Goal: Task Accomplishment & Management: Use online tool/utility

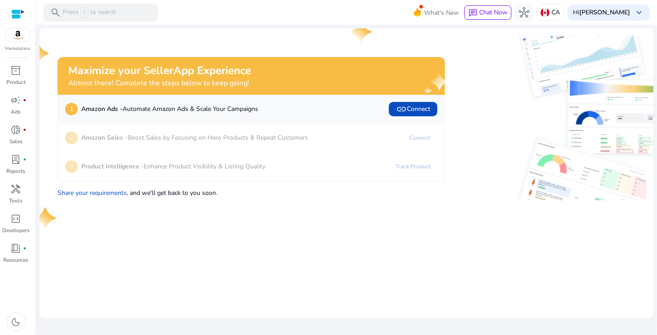
click at [13, 41] on img at bounding box center [18, 34] width 24 height 13
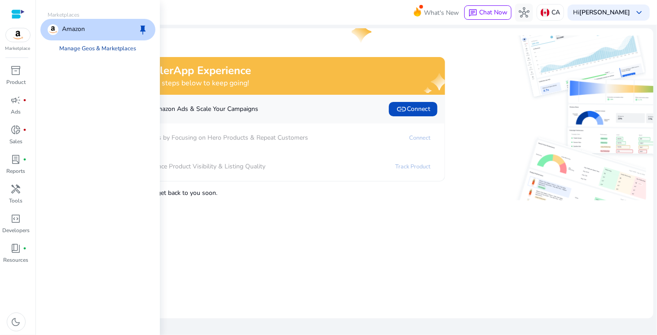
click at [111, 49] on link "Manage Geos & Marketplaces" at bounding box center [98, 48] width 91 height 16
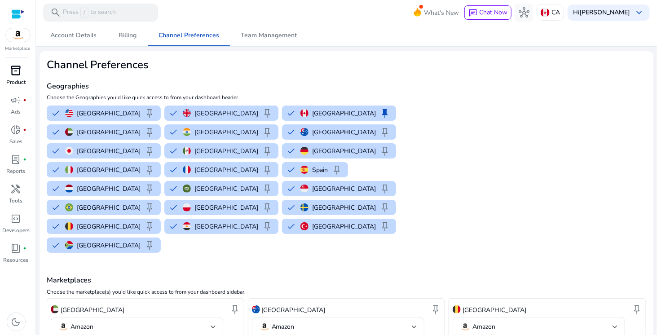
click at [13, 69] on span "inventory_2" at bounding box center [16, 70] width 11 height 11
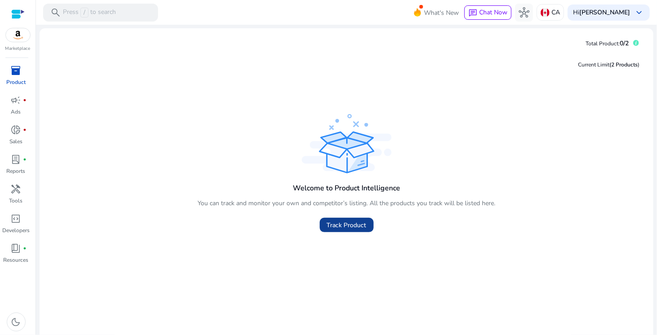
click at [334, 223] on span "Track Product" at bounding box center [347, 225] width 40 height 9
